Goal: Find contact information

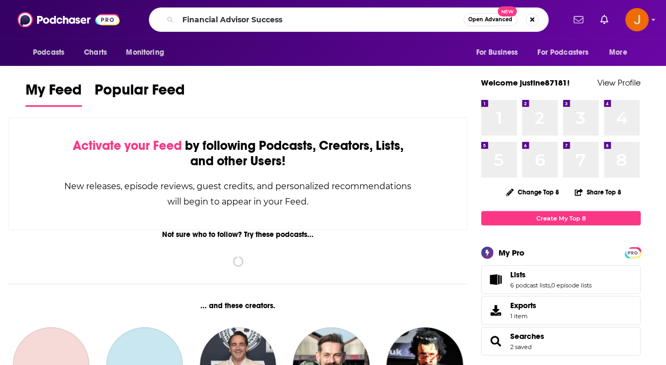
type input "Financial Advisor Success"
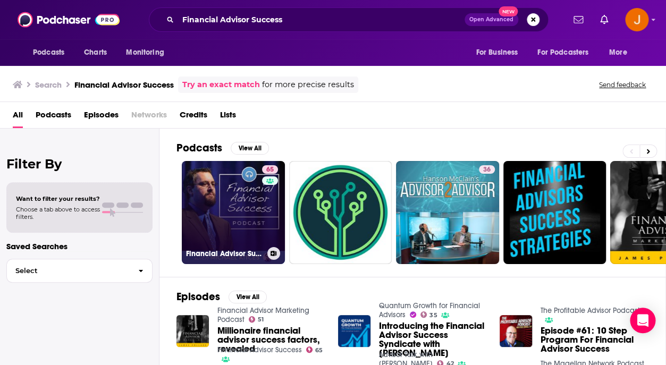
click at [235, 209] on link "65 Financial Advisor Success" at bounding box center [233, 212] width 103 height 103
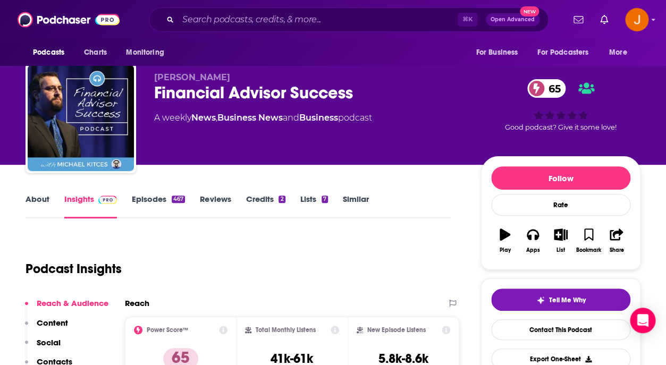
scroll to position [10, 0]
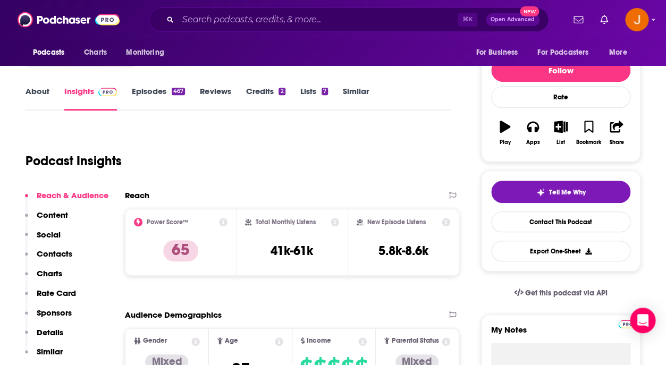
click at [51, 253] on p "Contacts" at bounding box center [55, 254] width 36 height 10
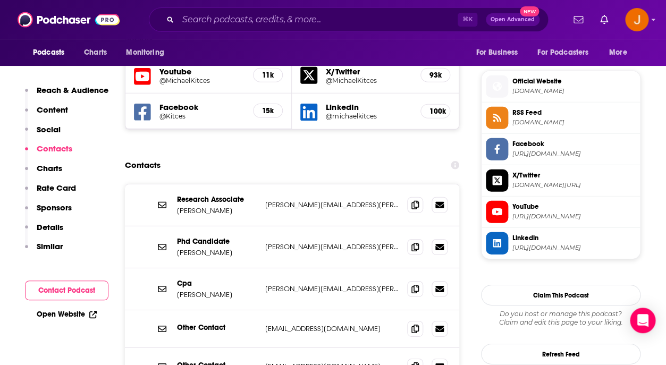
scroll to position [928, 0]
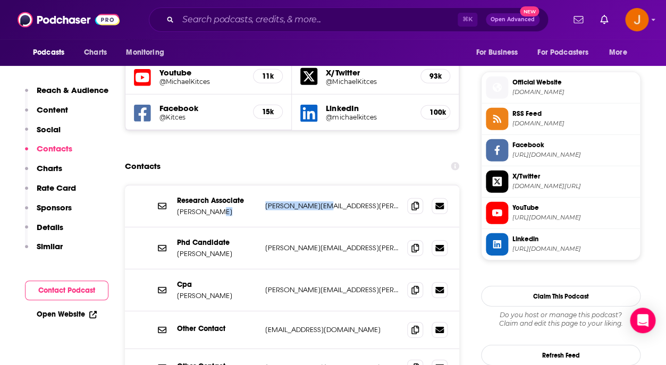
drag, startPoint x: 342, startPoint y: 182, endPoint x: 259, endPoint y: 179, distance: 83.0
click at [259, 186] on div "Research Associate [PERSON_NAME] [PERSON_NAME][EMAIL_ADDRESS][PERSON_NAME][DOMA…" at bounding box center [292, 207] width 334 height 42
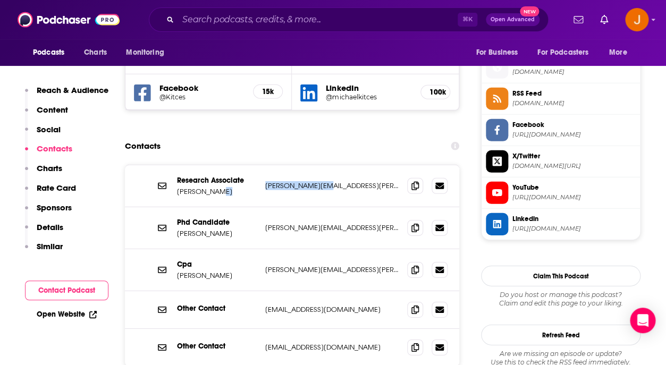
scroll to position [969, 0]
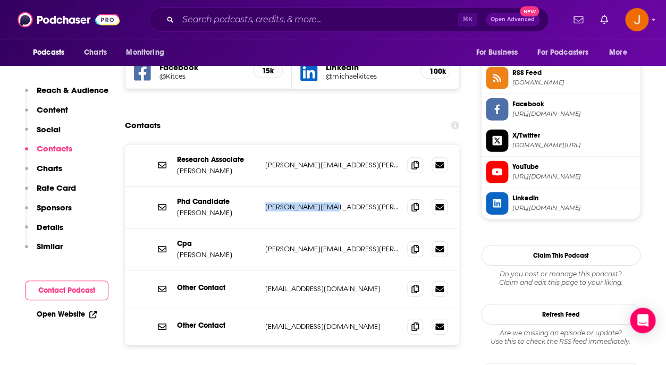
drag, startPoint x: 340, startPoint y: 178, endPoint x: 262, endPoint y: 178, distance: 78.7
click at [265, 203] on p "[PERSON_NAME][EMAIL_ADDRESS][PERSON_NAME][DOMAIN_NAME]" at bounding box center [331, 207] width 133 height 9
copy p "[PERSON_NAME][EMAIL_ADDRESS][PERSON_NAME][DOMAIN_NAME]"
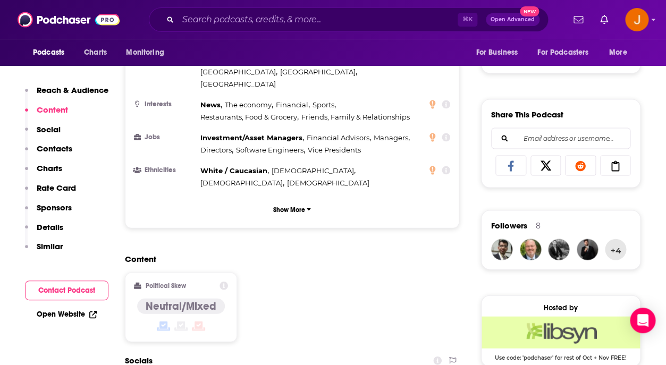
scroll to position [405, 0]
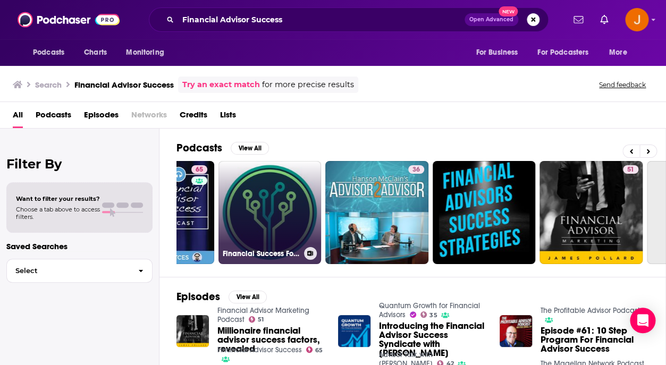
scroll to position [0, 108]
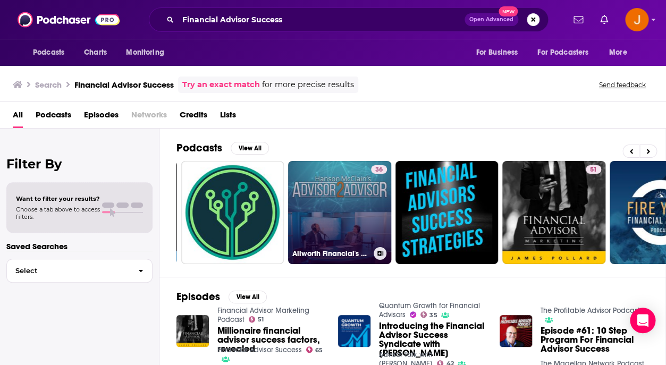
click at [331, 223] on link "36 Allworth Financial's Advisor2Advisor Podcast" at bounding box center [339, 212] width 103 height 103
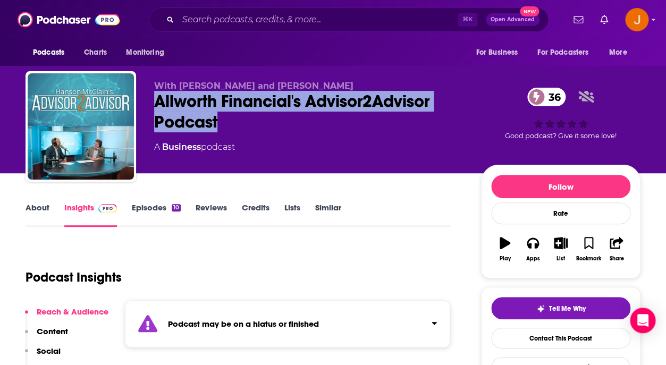
drag, startPoint x: 157, startPoint y: 104, endPoint x: 234, endPoint y: 117, distance: 78.3
click at [234, 117] on div "Allworth Financial's Advisor2Advisor Podcast 36" at bounding box center [309, 111] width 310 height 41
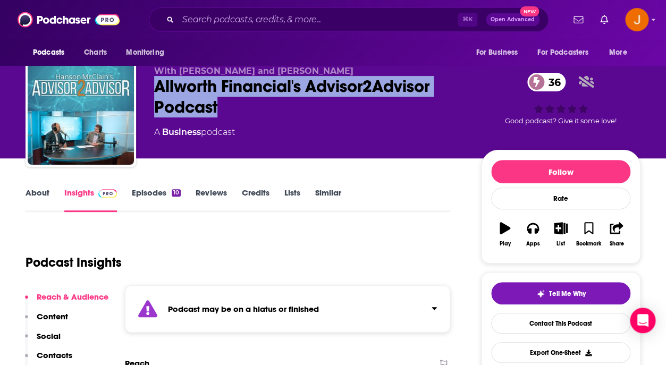
scroll to position [23, 0]
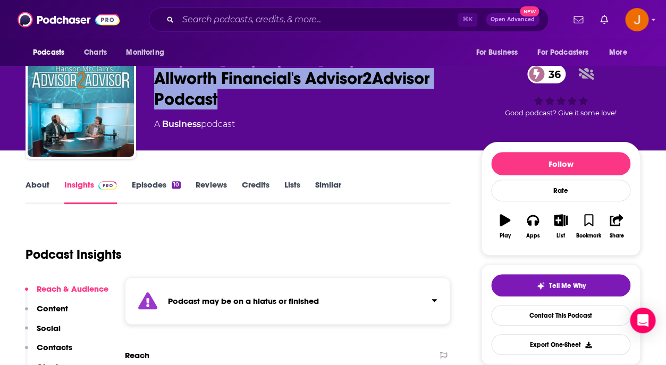
click at [33, 184] on link "About" at bounding box center [38, 192] width 24 height 24
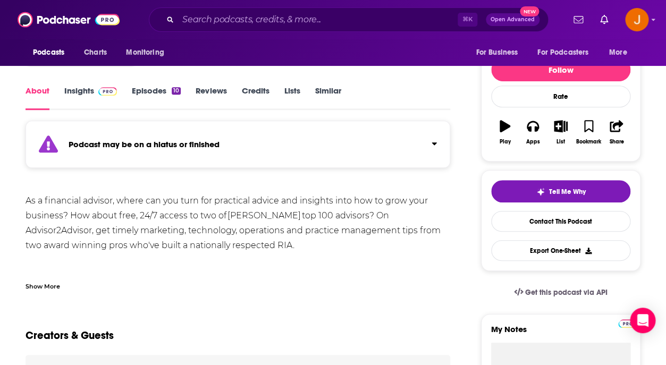
scroll to position [127, 0]
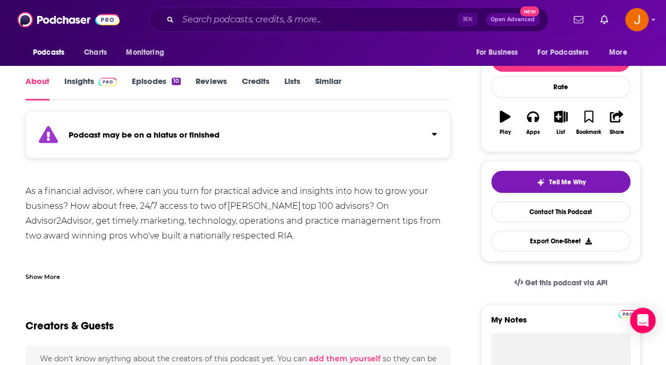
click at [51, 280] on div "Show More" at bounding box center [43, 276] width 35 height 10
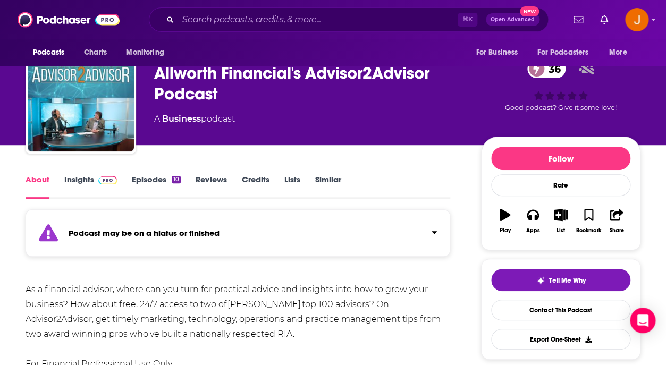
scroll to position [28, 0]
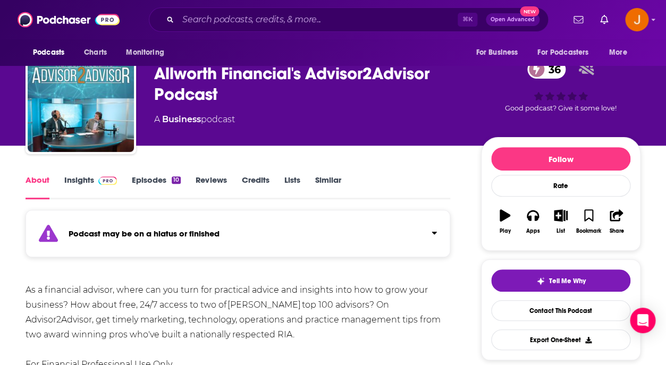
click at [86, 182] on link "Insights" at bounding box center [90, 187] width 53 height 24
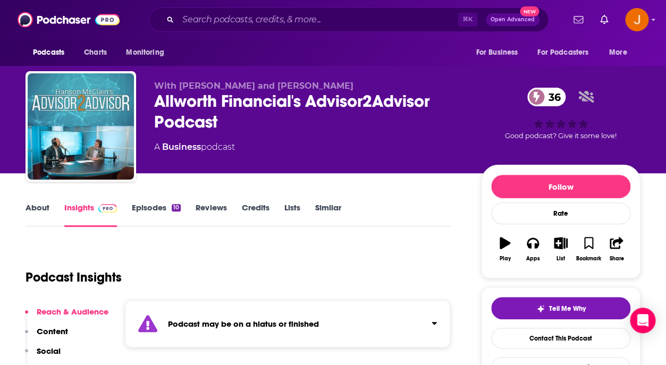
click at [153, 209] on link "Episodes 10" at bounding box center [156, 215] width 49 height 24
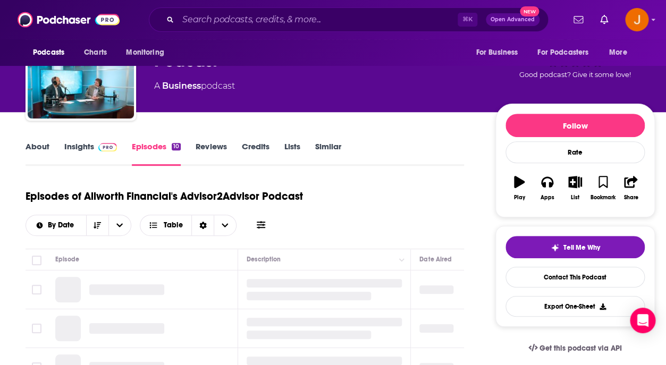
scroll to position [169, 0]
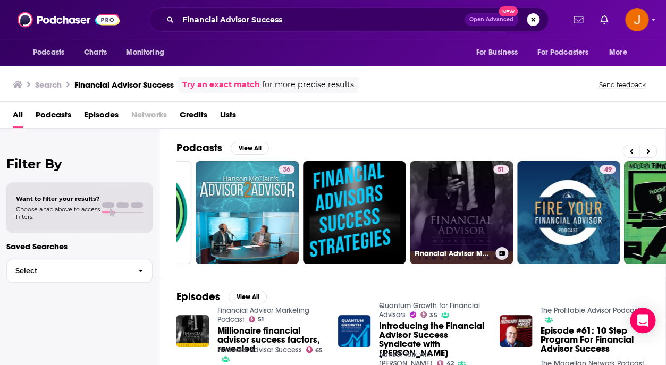
scroll to position [0, 220]
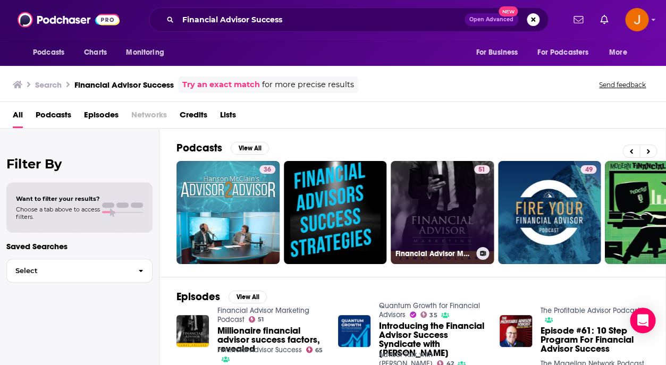
click at [408, 208] on link "51 Financial Advisor Marketing Podcast" at bounding box center [442, 212] width 103 height 103
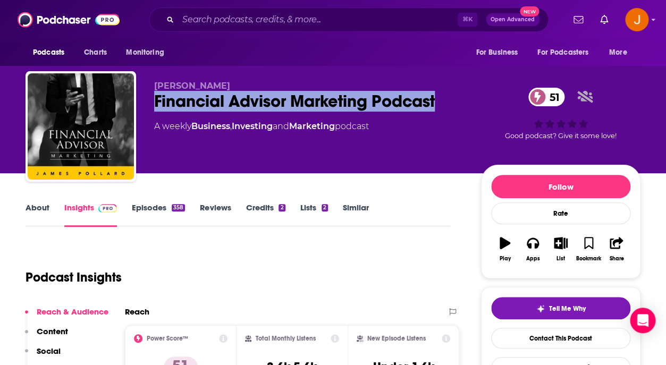
drag, startPoint x: 156, startPoint y: 104, endPoint x: 452, endPoint y: 107, distance: 296.2
click at [452, 107] on div "Financial Advisor Marketing Podcast 51" at bounding box center [309, 101] width 310 height 21
copy h2 "Financial Advisor Marketing Podcast"
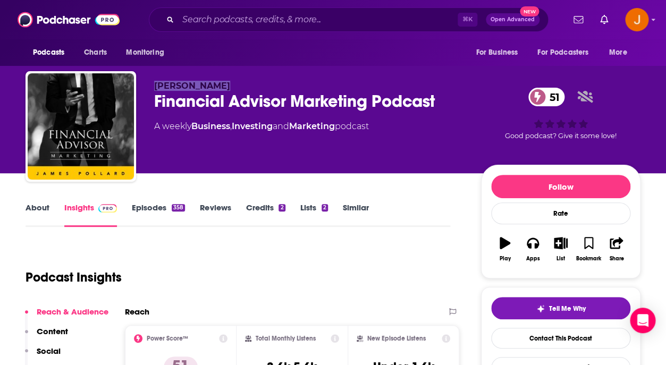
drag, startPoint x: 227, startPoint y: 88, endPoint x: 154, endPoint y: 87, distance: 73.4
click at [154, 87] on div "[PERSON_NAME] Financial Advisor Marketing Podcast 51 A weekly Business , Invest…" at bounding box center [333, 128] width 615 height 115
copy span "[PERSON_NAME]"
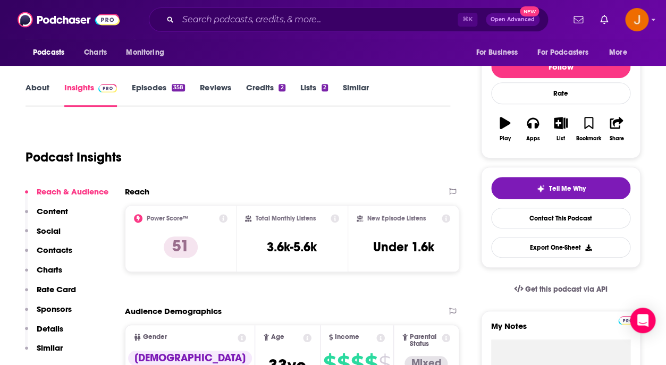
click at [59, 257] on button "Contacts" at bounding box center [48, 255] width 47 height 20
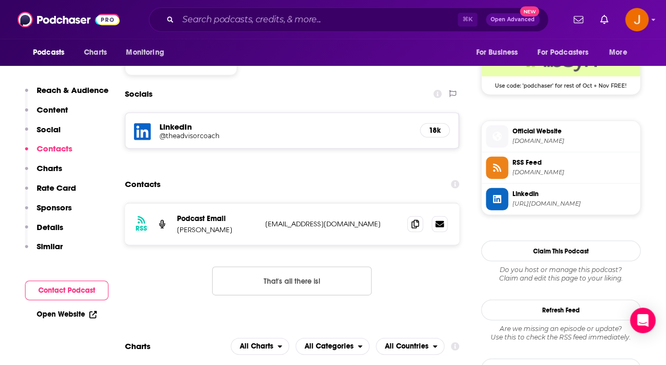
scroll to position [879, 0]
drag, startPoint x: 380, startPoint y: 202, endPoint x: 266, endPoint y: 202, distance: 114.3
click at [266, 219] on p "[EMAIL_ADDRESS][DOMAIN_NAME]" at bounding box center [331, 223] width 133 height 9
copy p "[EMAIL_ADDRESS][DOMAIN_NAME]"
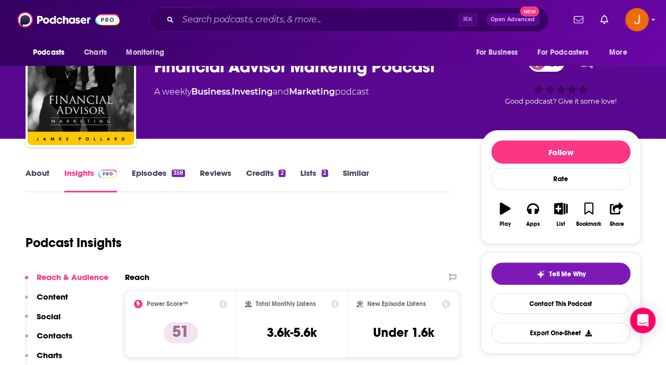
scroll to position [0, 0]
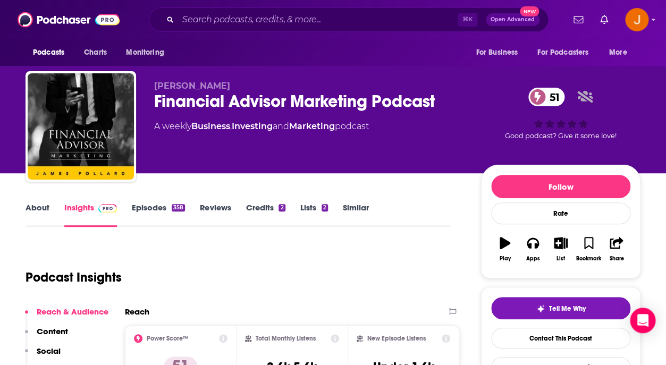
drag, startPoint x: 148, startPoint y: 77, endPoint x: 475, endPoint y: 99, distance: 327.7
click at [475, 99] on div "[PERSON_NAME] Financial Advisor Marketing Podcast 51 A weekly Business , Invest…" at bounding box center [333, 128] width 615 height 115
copy span
